Goal: Entertainment & Leisure: Consume media (video, audio)

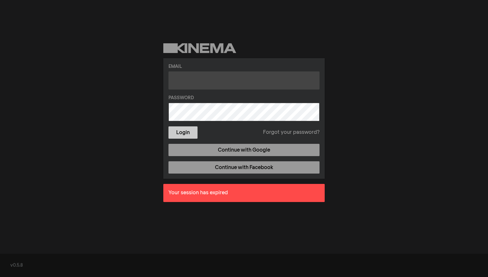
type input "Gabriella.eve.bentley@gmail.com"
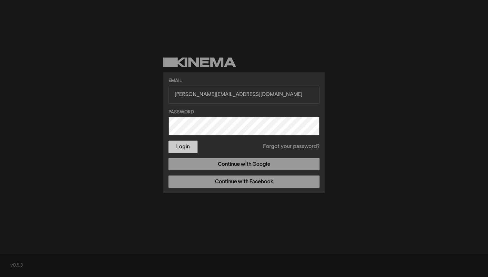
click at [185, 134] on form "Email Gabriella.eve.bentley@gmail.com Password Login Forgot your password?" at bounding box center [244, 115] width 151 height 75
click at [185, 146] on button "Login" at bounding box center [183, 147] width 29 height 12
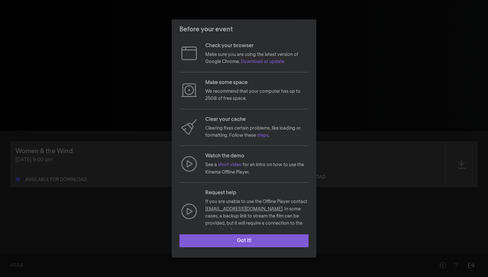
click at [245, 245] on button "Got it!" at bounding box center [244, 240] width 129 height 13
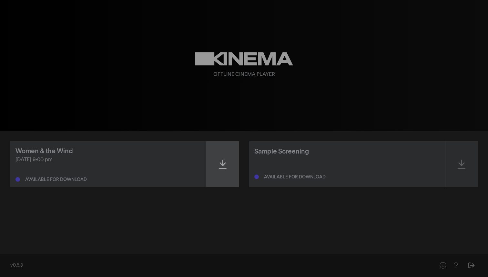
click at [226, 167] on icon at bounding box center [223, 164] width 8 height 10
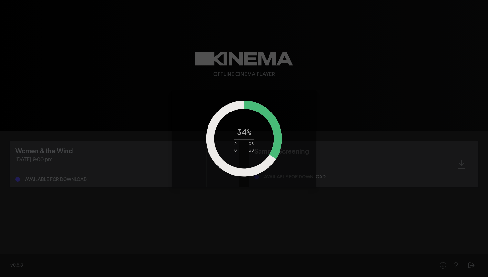
click at [229, 153] on circle at bounding box center [244, 139] width 68 height 68
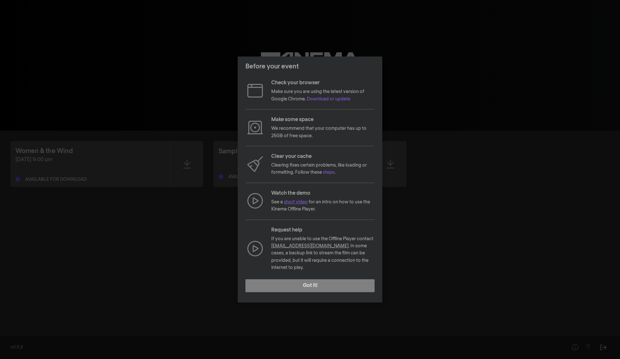
click at [296, 204] on link "short video" at bounding box center [296, 202] width 24 height 5
click at [308, 279] on button "Got it!" at bounding box center [309, 285] width 129 height 13
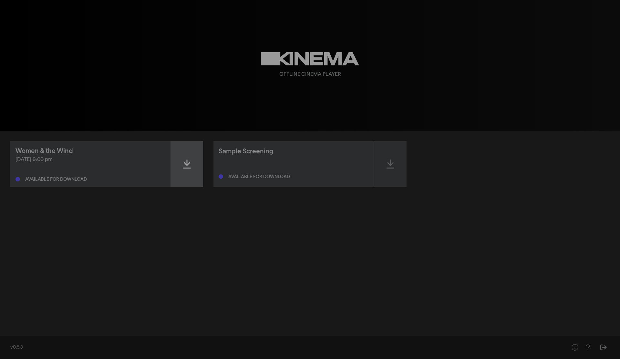
click at [188, 164] on icon at bounding box center [187, 164] width 8 height 9
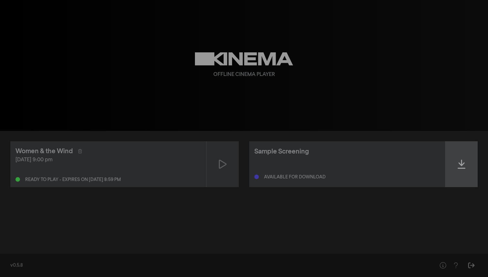
click at [463, 161] on icon at bounding box center [462, 164] width 8 height 10
click at [463, 166] on icon at bounding box center [462, 164] width 8 height 9
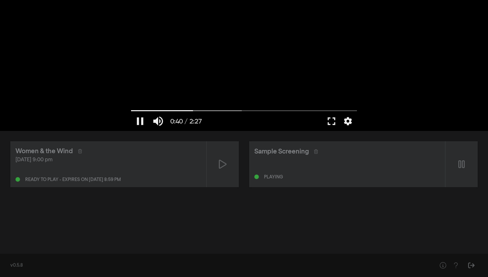
click at [233, 78] on div at bounding box center [244, 65] width 233 height 131
click at [220, 223] on div "Women & the Wind [DATE] 9:00 pm Ready to play - expires on [DATE] 8:59 pm Sampl…" at bounding box center [244, 190] width 488 height 118
click at [229, 163] on div at bounding box center [223, 164] width 32 height 46
click at [144, 120] on button "pause" at bounding box center [140, 120] width 18 height 19
click at [348, 125] on button "settings" at bounding box center [348, 120] width 15 height 19
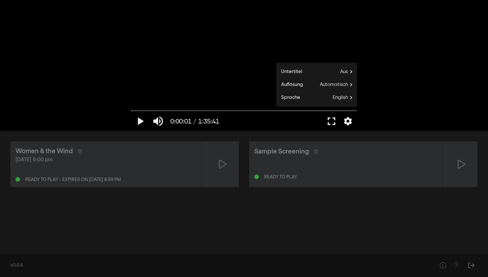
click at [184, 221] on div "Women & the Wind [DATE] 9:00 pm Ready to play - expires on [DATE] 8:59 pm Sampl…" at bounding box center [244, 190] width 488 height 118
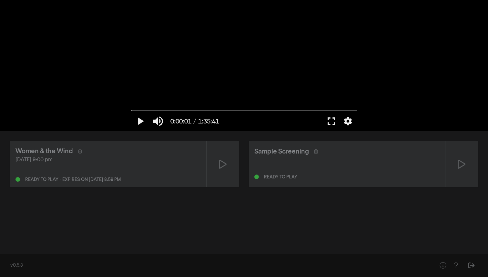
drag, startPoint x: 138, startPoint y: 178, endPoint x: 23, endPoint y: 177, distance: 114.7
click at [23, 177] on div "Ready to play - expires on [DATE] 8:59 pm" at bounding box center [109, 178] width 186 height 8
copy div "Ready to play - expires on [DATE] 8:59 pm"
click at [162, 241] on div "Women & the Wind [DATE] 9:00 pm Ready to play - expires on [DATE] 8:59 pm Sampl…" at bounding box center [244, 190] width 488 height 118
click at [458, 265] on icon "Help" at bounding box center [456, 265] width 8 height 6
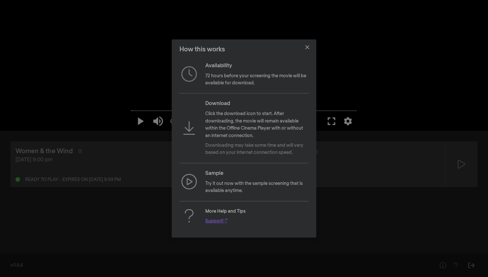
click at [214, 221] on link "Support" at bounding box center [216, 221] width 22 height 5
click at [311, 46] on button "Close" at bounding box center [307, 47] width 10 height 10
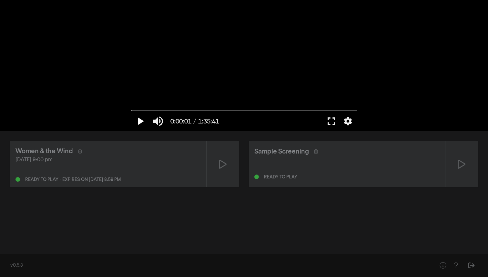
click at [137, 124] on button "play_arrow" at bounding box center [140, 120] width 18 height 19
click at [142, 122] on button "pause" at bounding box center [140, 120] width 18 height 19
click at [461, 164] on icon at bounding box center [462, 164] width 8 height 10
click at [137, 117] on button "play_arrow" at bounding box center [140, 120] width 18 height 19
click at [139, 121] on button "pause" at bounding box center [140, 120] width 18 height 19
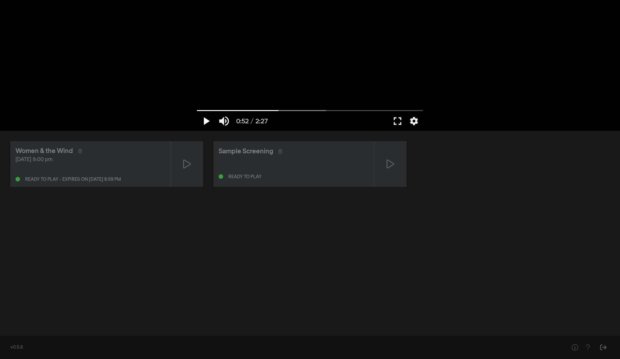
click at [209, 122] on button "play_arrow" at bounding box center [206, 120] width 18 height 19
click at [398, 120] on button "fullscreen" at bounding box center [398, 120] width 18 height 19
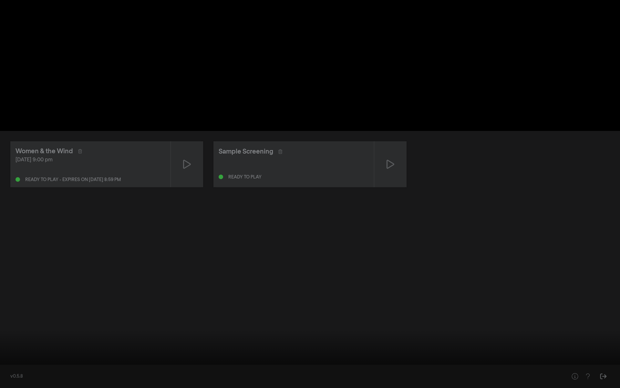
click at [591, 359] on button "fullscreen_exit" at bounding box center [591, 377] width 18 height 19
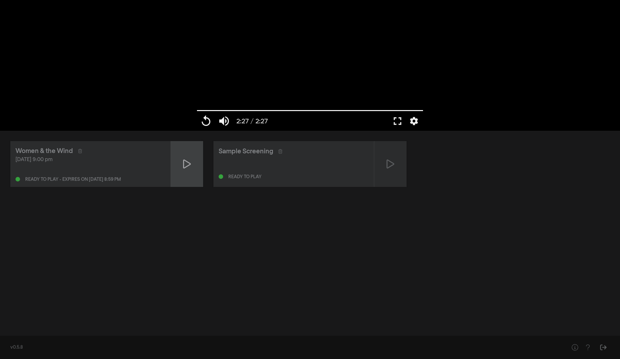
click at [195, 170] on div at bounding box center [187, 164] width 32 height 46
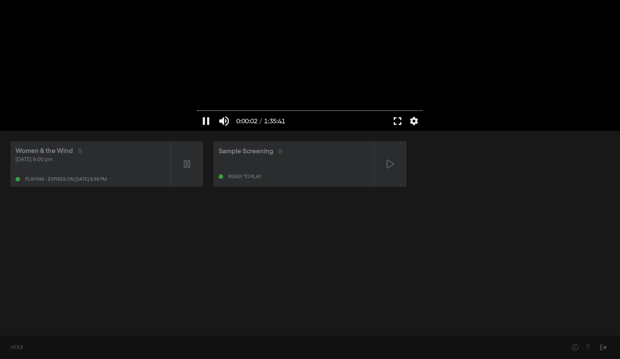
click at [397, 120] on button "fullscreen" at bounding box center [398, 120] width 18 height 19
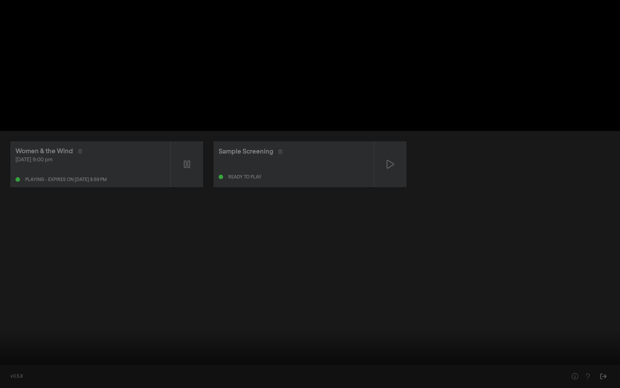
click at [10, 359] on button "pause" at bounding box center [12, 377] width 18 height 19
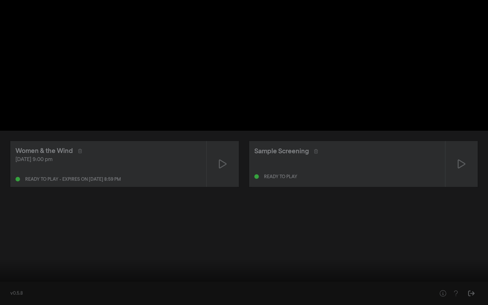
click at [13, 292] on button "play_arrow" at bounding box center [12, 295] width 18 height 19
click at [13, 299] on button "pause" at bounding box center [12, 295] width 18 height 19
click at [459, 297] on button "fullscreen_exit" at bounding box center [460, 295] width 18 height 19
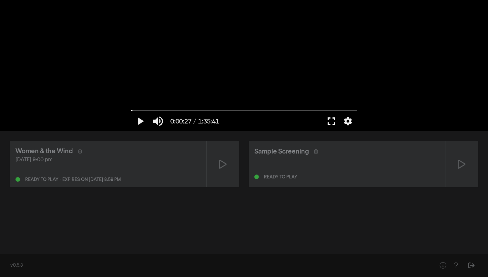
click at [328, 127] on button "fullscreen" at bounding box center [332, 120] width 18 height 19
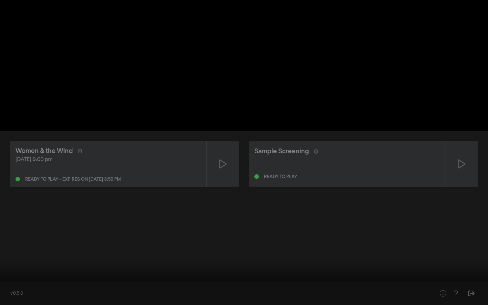
click at [6, 297] on button "play_arrow" at bounding box center [12, 295] width 18 height 19
click at [5, 286] on input "Suche" at bounding box center [244, 285] width 482 height 4
click at [15, 298] on button "pause" at bounding box center [12, 295] width 18 height 19
type input "0.857649"
click at [463, 299] on button "fullscreen_exit" at bounding box center [460, 295] width 18 height 19
